Goal: Task Accomplishment & Management: Use online tool/utility

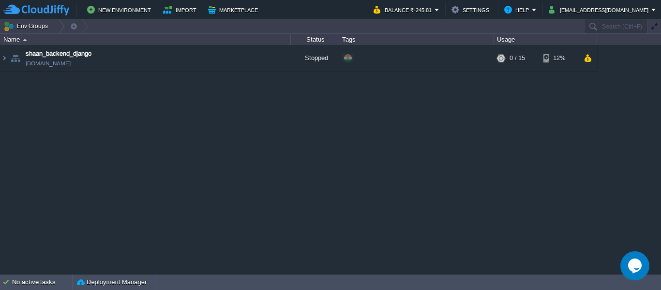
click at [660, 70] on div "shaan_backend_django env-8916248.cloudjiffy.net Stopped + Add to Env Group RAM …" at bounding box center [330, 159] width 661 height 228
click at [627, 14] on button "[EMAIL_ADDRESS][DOMAIN_NAME]" at bounding box center [599, 10] width 103 height 12
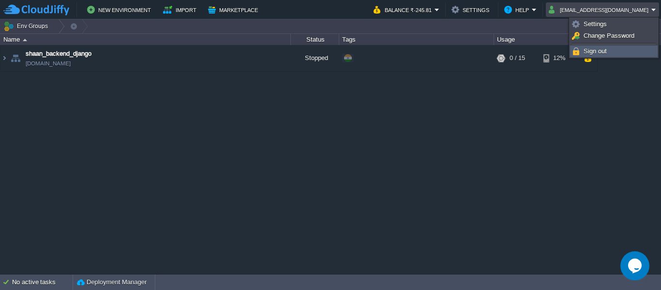
click at [612, 51] on link "Sign out" at bounding box center [613, 51] width 87 height 11
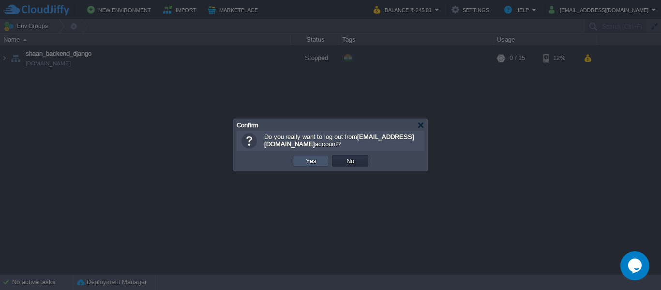
click at [306, 158] on button "Yes" at bounding box center [311, 160] width 16 height 9
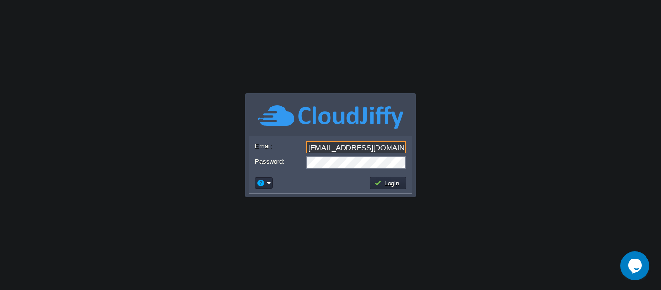
click at [365, 148] on input "[EMAIL_ADDRESS][DOMAIN_NAME]" at bounding box center [356, 147] width 100 height 13
type input "[EMAIL_ADDRESS][DOMAIN_NAME]"
click at [383, 180] on button "Login" at bounding box center [388, 182] width 28 height 9
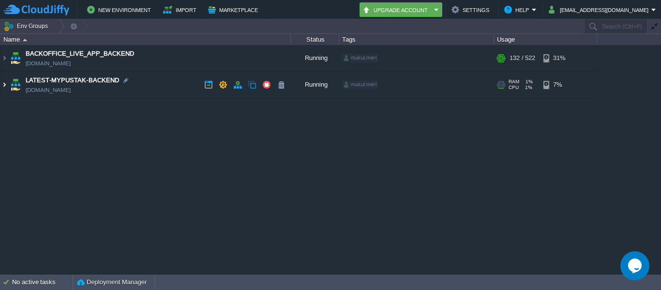
click at [5, 85] on img at bounding box center [4, 85] width 8 height 26
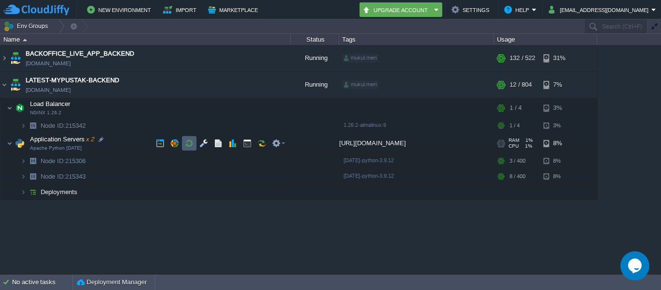
click at [194, 141] on td at bounding box center [189, 143] width 15 height 15
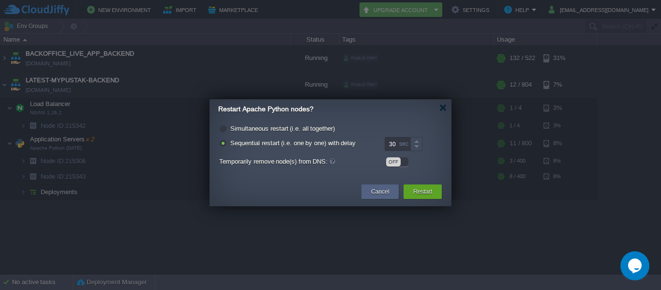
click at [258, 126] on label "Simultaneous restart (i.e. all together)" at bounding box center [282, 128] width 104 height 7
click at [225, 127] on input "radio" at bounding box center [222, 130] width 6 height 6
radio input "true"
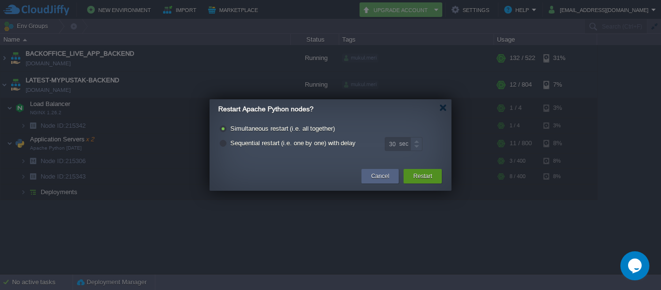
click at [411, 175] on div "Restart" at bounding box center [423, 176] width 24 height 15
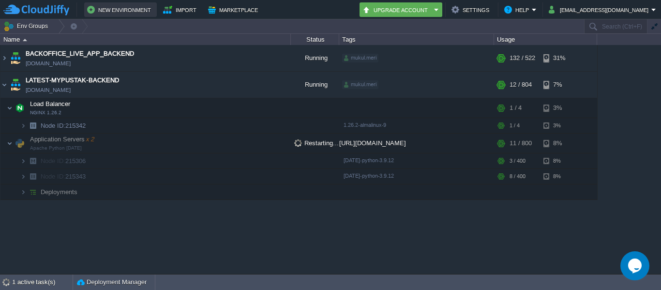
click at [110, 6] on button "New Environment" at bounding box center [120, 10] width 67 height 12
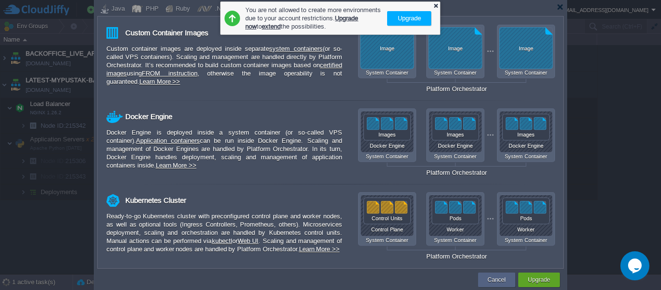
click at [437, 4] on div at bounding box center [435, 5] width 6 height 6
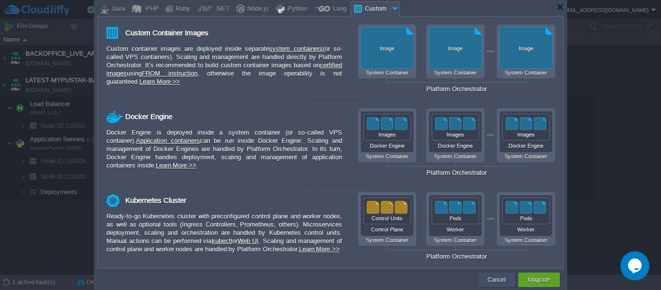
click at [489, 281] on button "Cancel" at bounding box center [497, 280] width 18 height 10
